Goal: Feedback & Contribution: Submit feedback/report problem

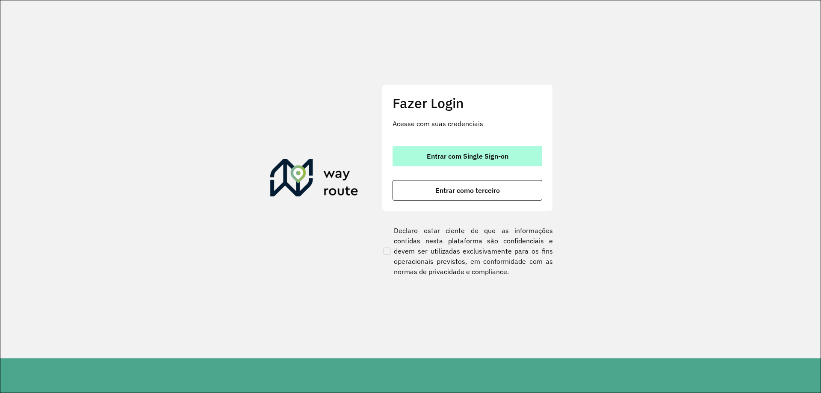
click at [464, 156] on span "Entrar com Single Sign-on" at bounding box center [468, 156] width 82 height 7
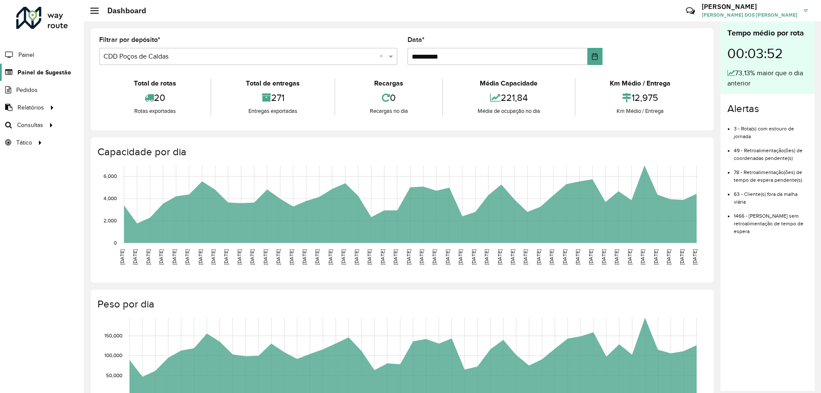
click at [50, 73] on span "Painel de Sugestão" at bounding box center [44, 72] width 53 height 9
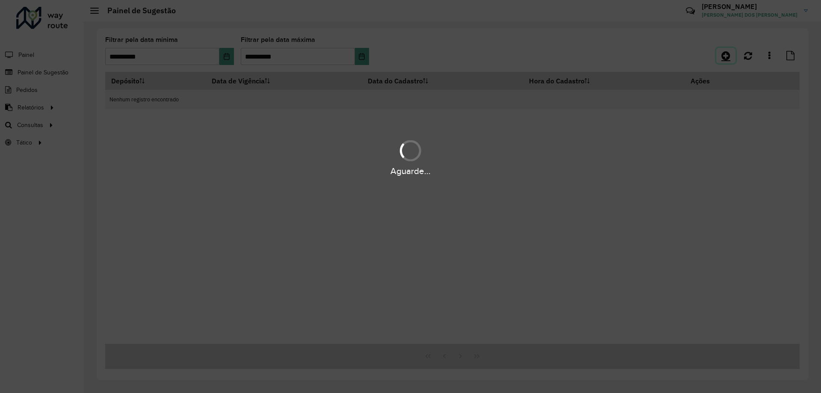
click at [721, 56] on icon at bounding box center [725, 55] width 9 height 10
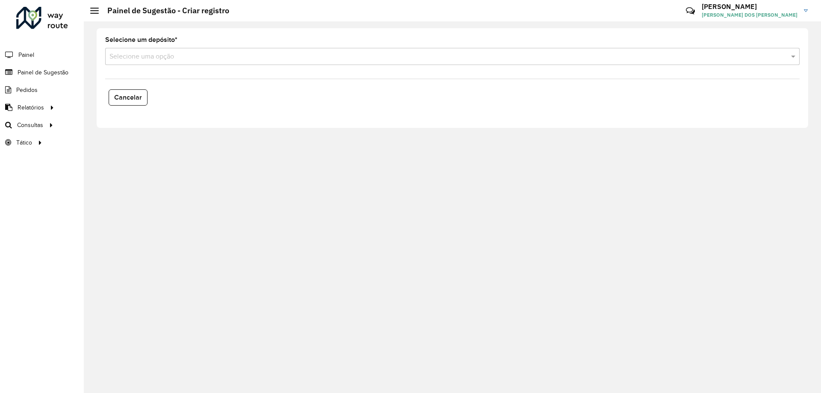
click at [177, 59] on input "text" at bounding box center [443, 57] width 669 height 10
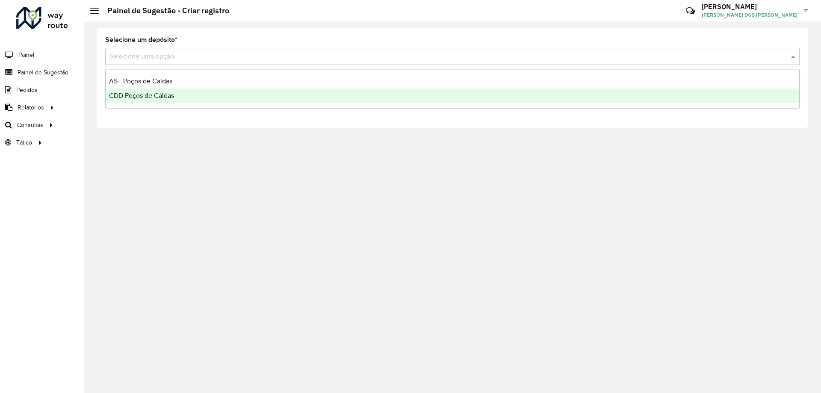
click at [195, 97] on div "CDD Poços de Caldas" at bounding box center [453, 96] width 694 height 15
